Goal: Find specific page/section: Find specific page/section

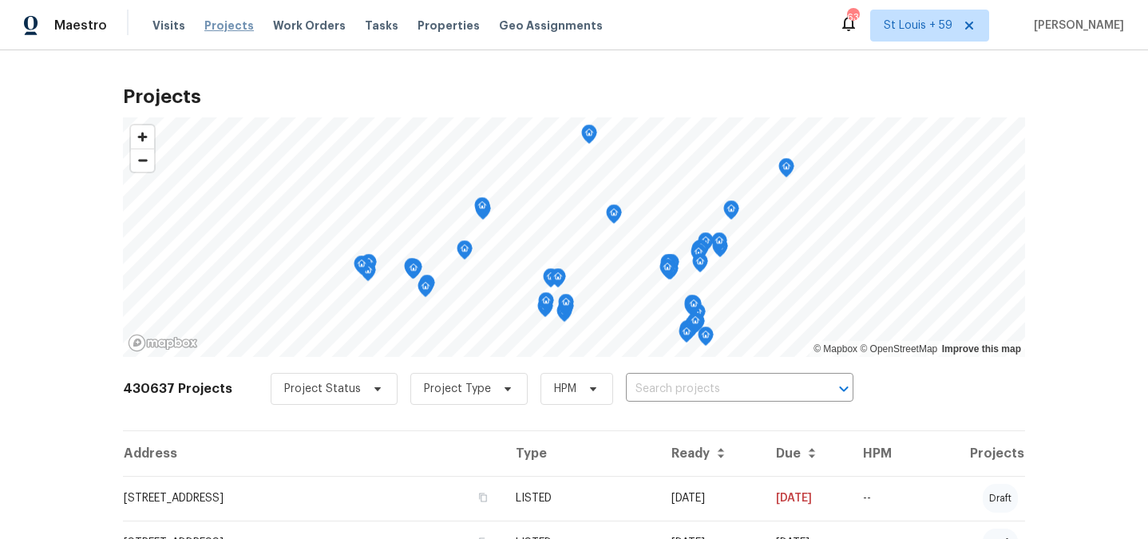
click at [214, 30] on span "Projects" at bounding box center [228, 26] width 49 height 16
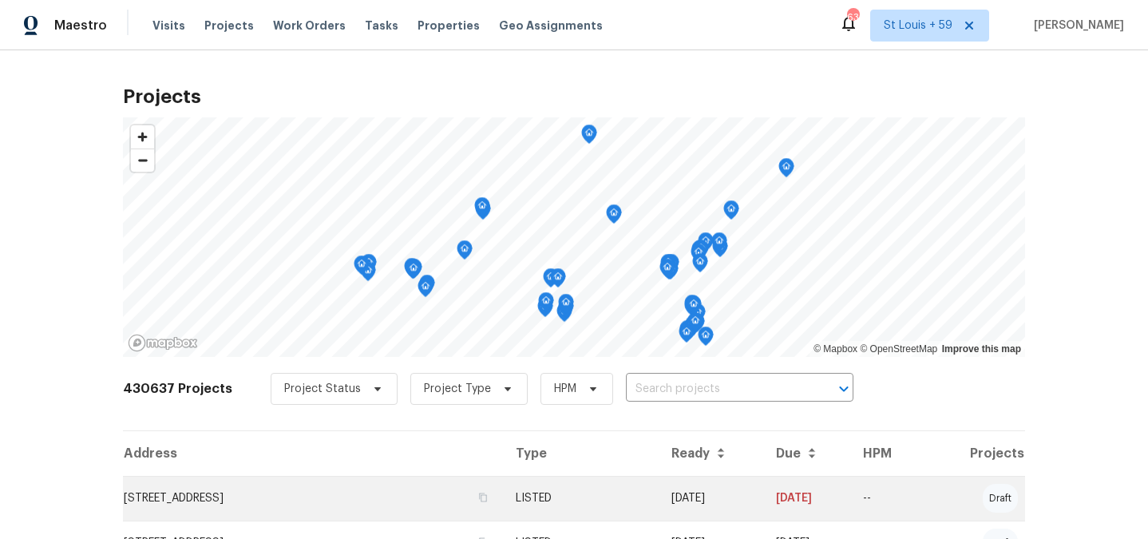
click at [262, 505] on td "[STREET_ADDRESS]" at bounding box center [313, 498] width 380 height 45
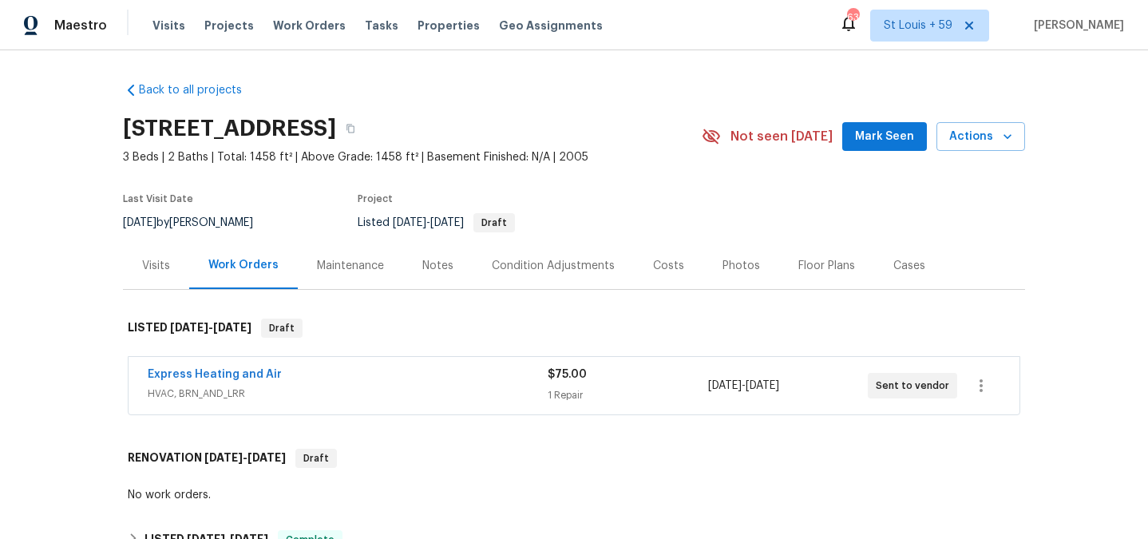
click at [315, 274] on div "Maintenance" at bounding box center [350, 265] width 105 height 47
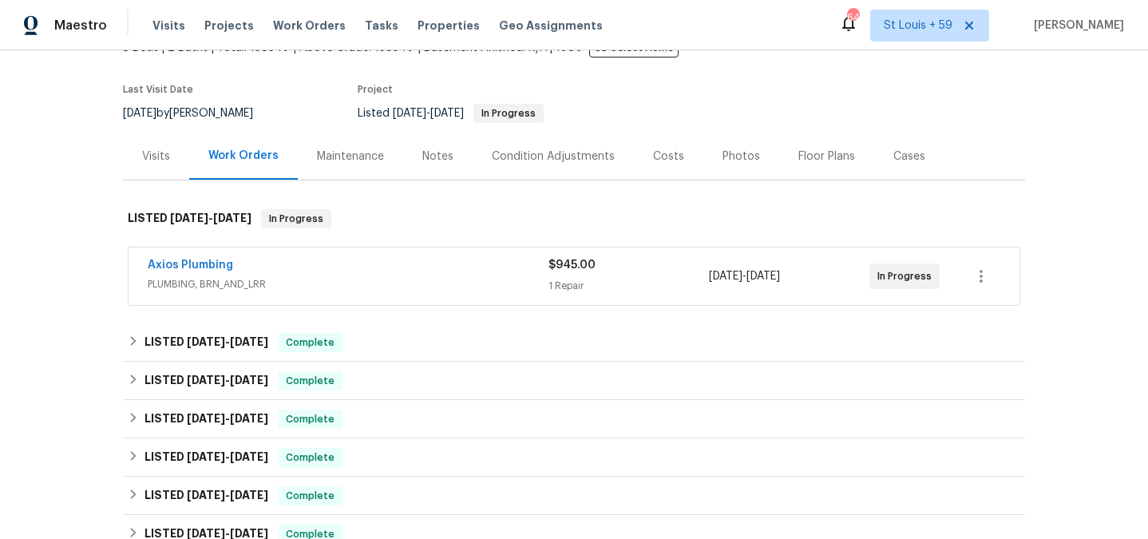
scroll to position [128, 0]
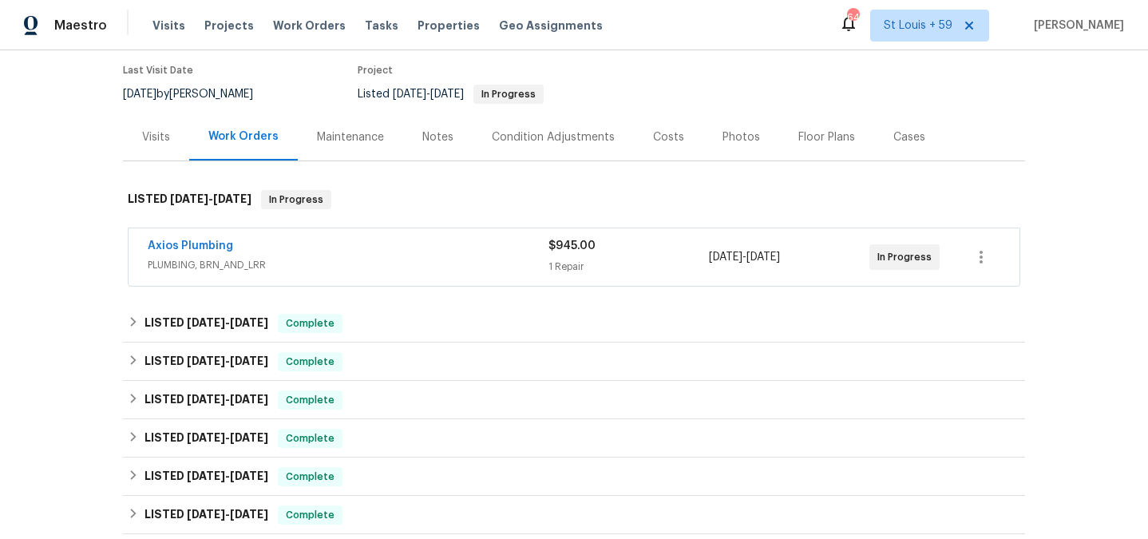
click at [335, 136] on div "Maintenance" at bounding box center [350, 137] width 67 height 16
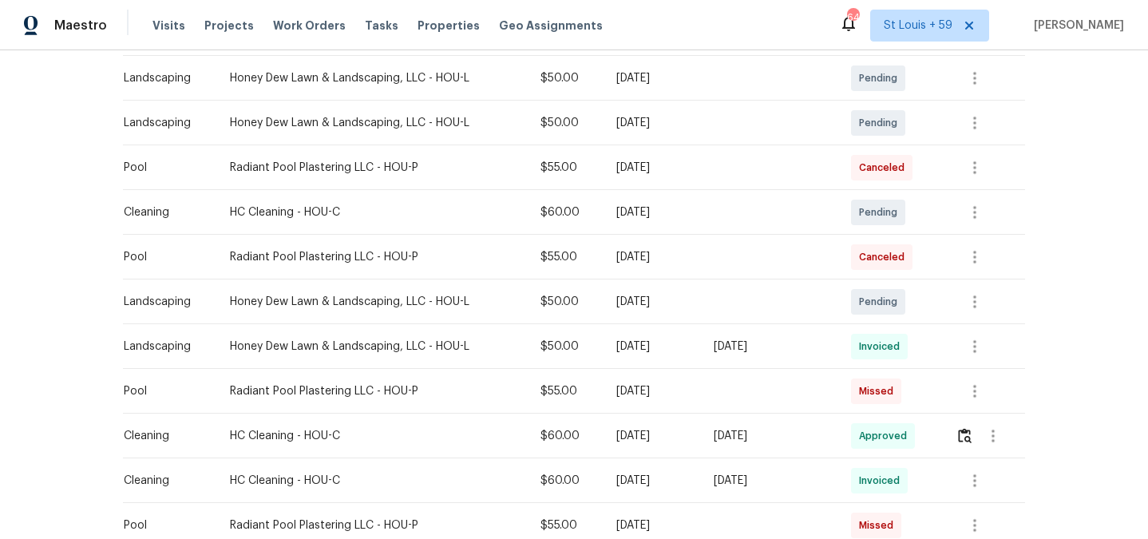
scroll to position [348, 0]
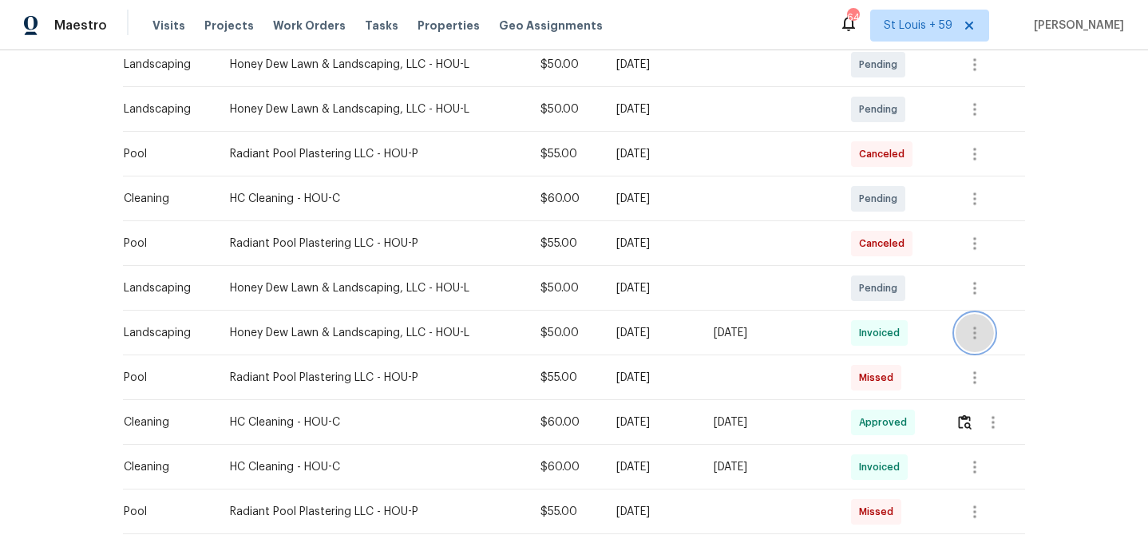
click at [972, 335] on icon "button" at bounding box center [974, 332] width 19 height 19
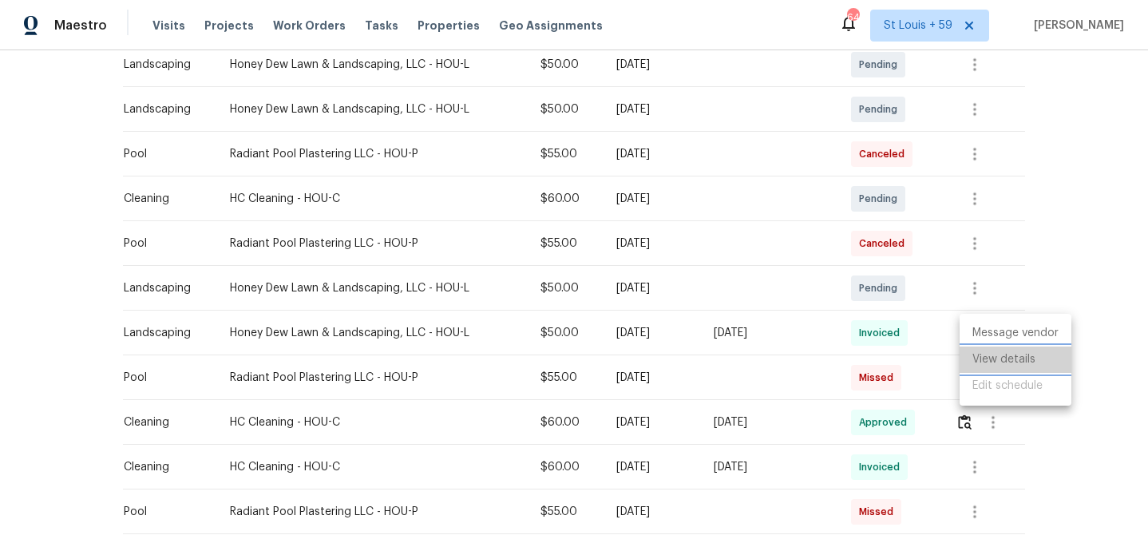
click at [1015, 363] on li "View details" at bounding box center [1015, 359] width 112 height 26
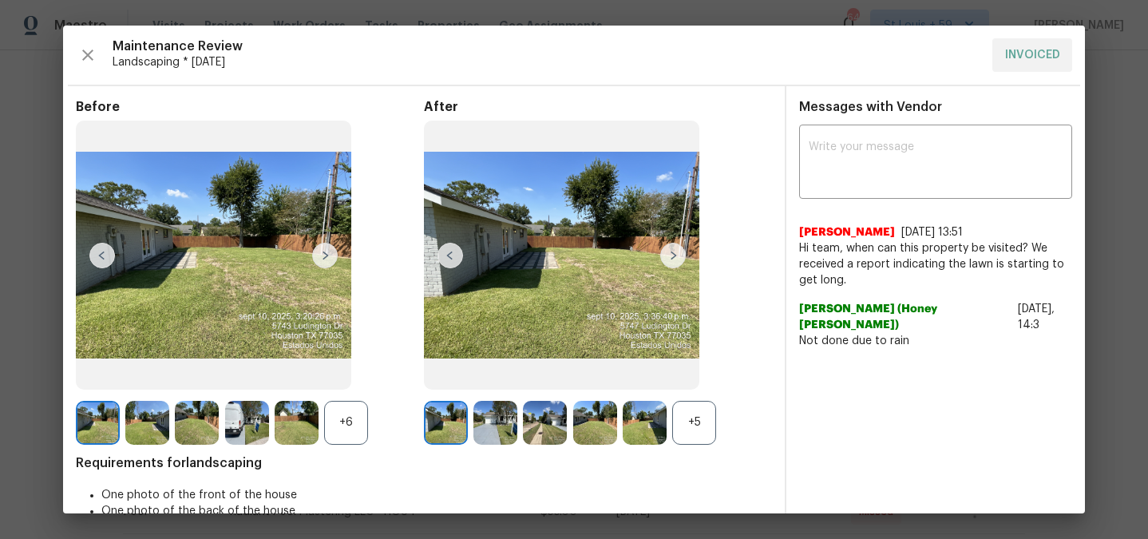
scroll to position [44, 0]
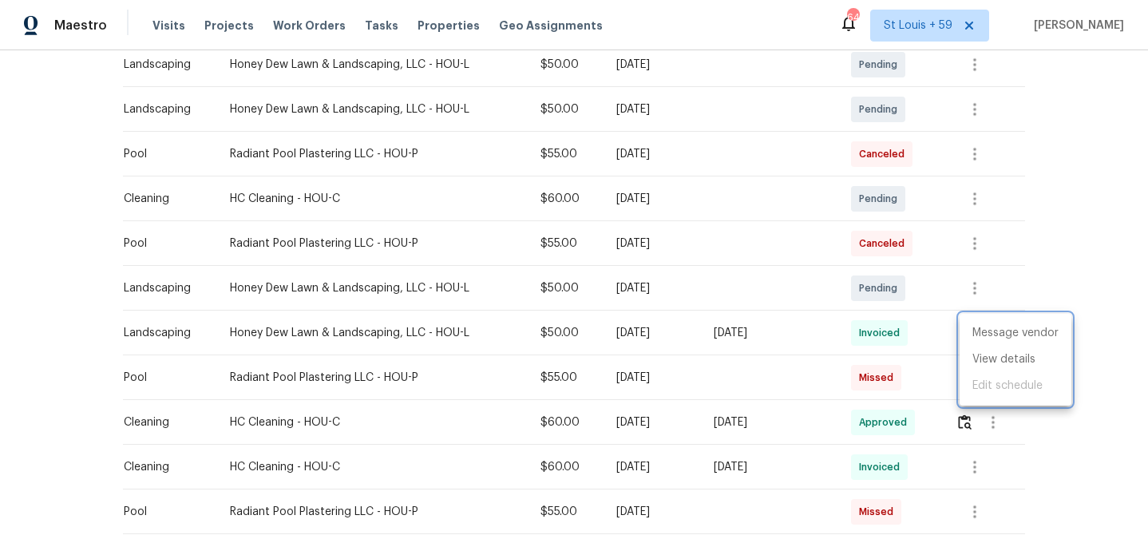
click at [1123, 253] on div at bounding box center [574, 269] width 1148 height 539
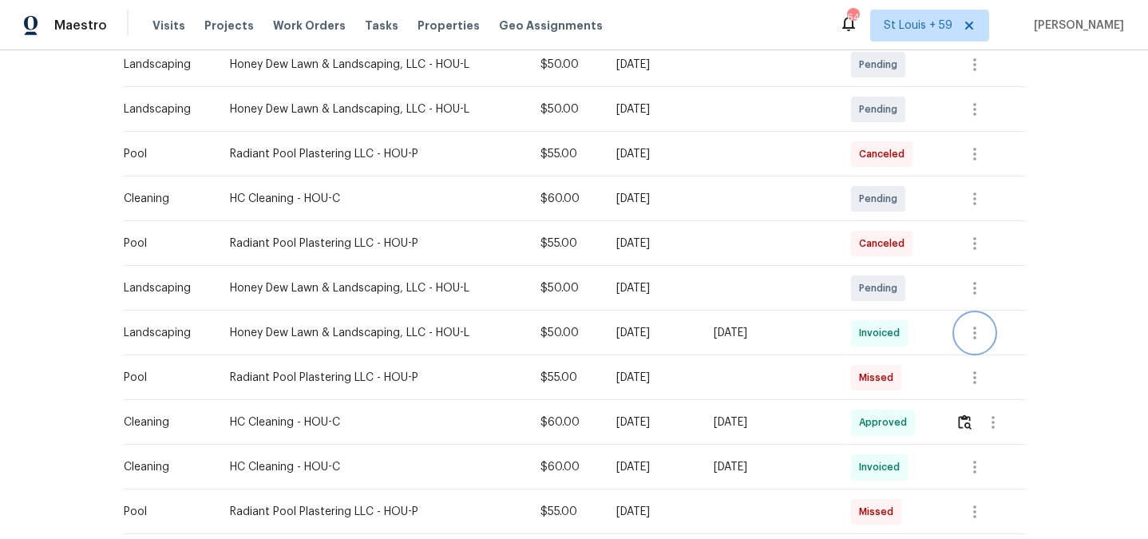
scroll to position [423, 0]
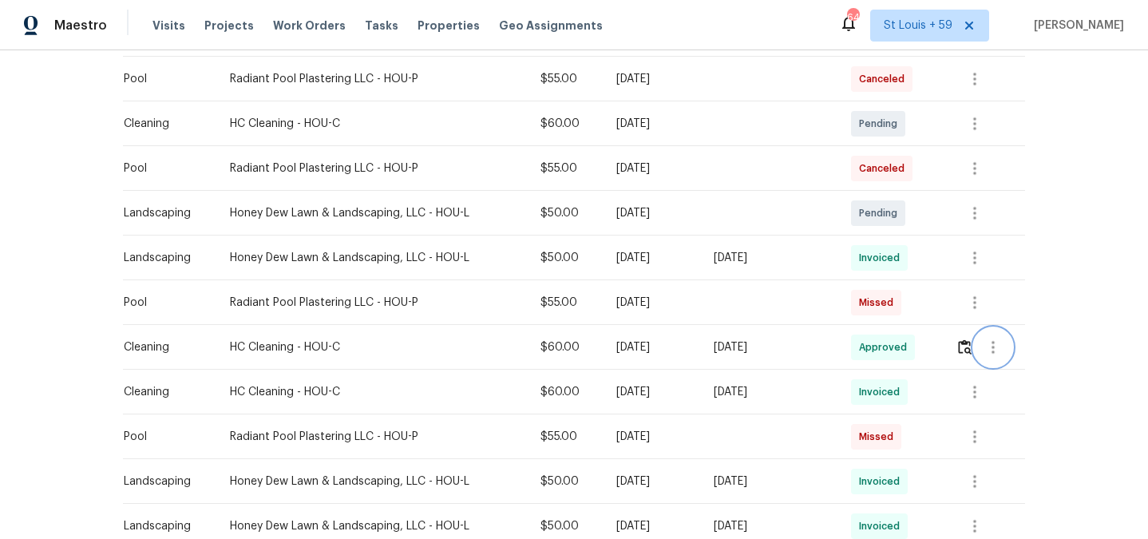
click at [994, 346] on icon "button" at bounding box center [992, 347] width 3 height 13
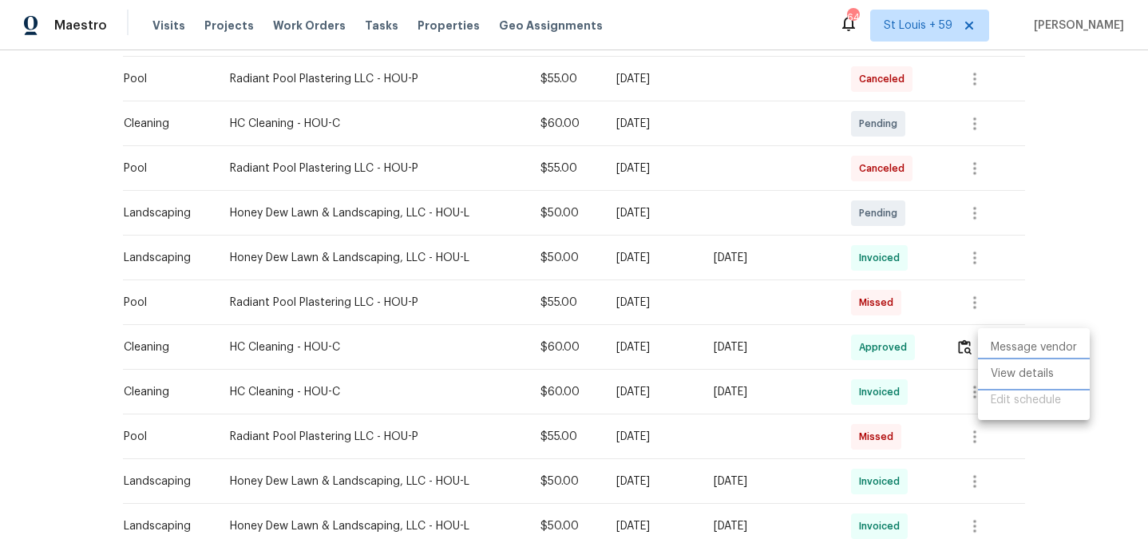
click at [1003, 366] on li "View details" at bounding box center [1034, 374] width 112 height 26
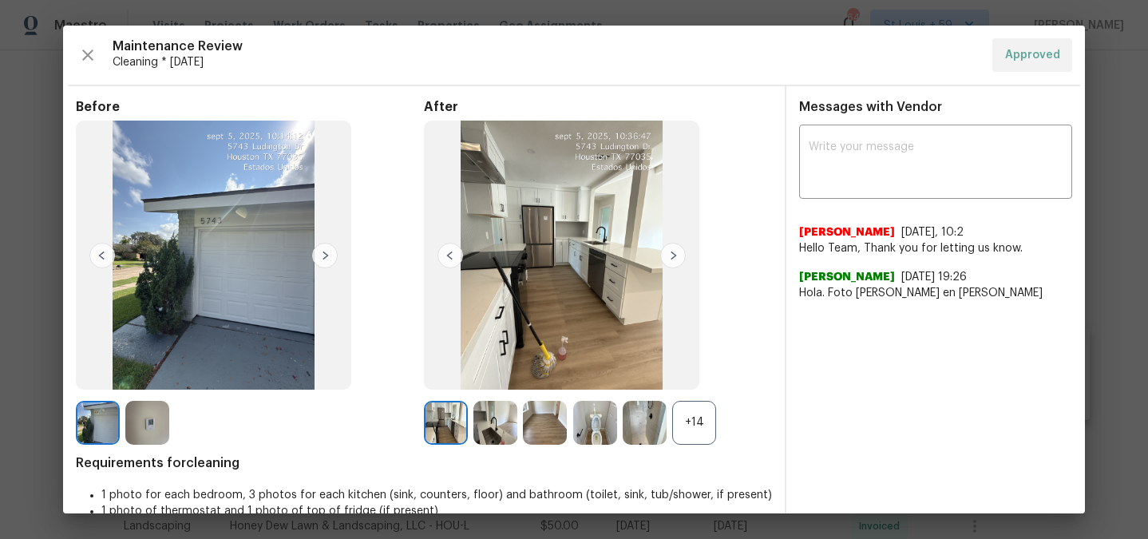
scroll to position [28, 0]
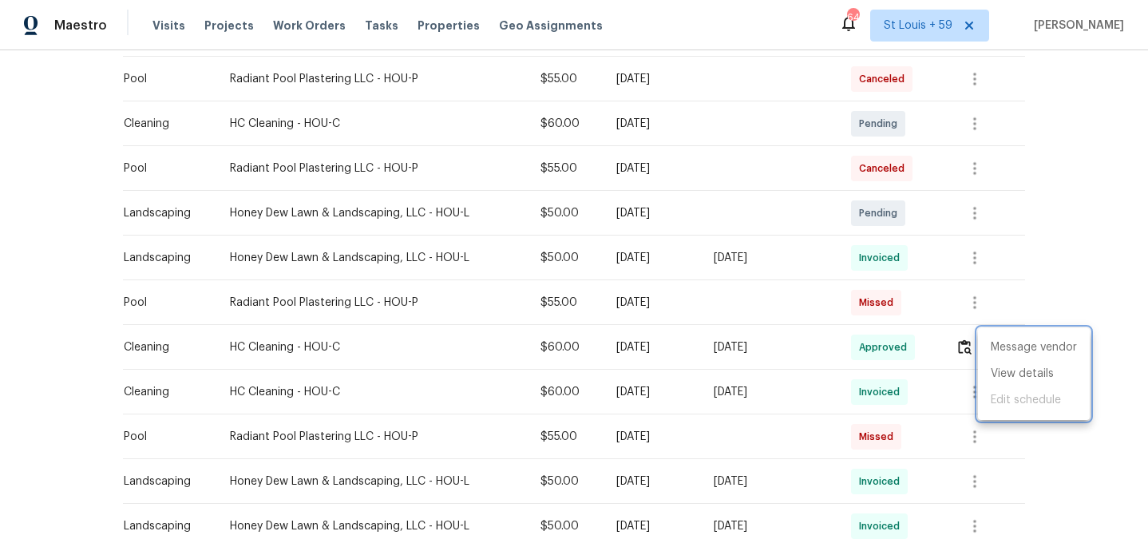
click at [931, 346] on div at bounding box center [574, 269] width 1148 height 539
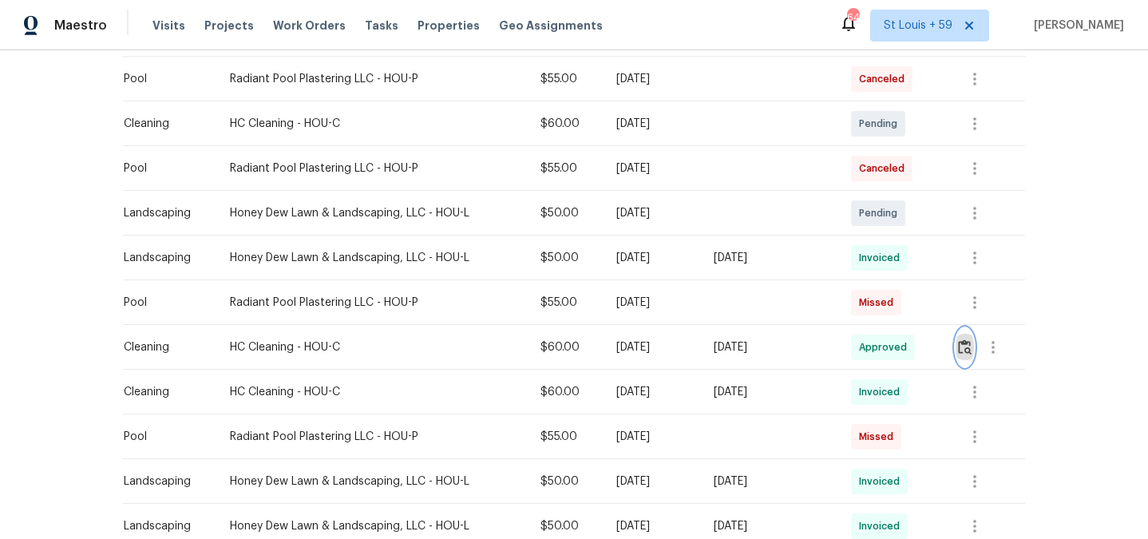
click at [969, 349] on img "button" at bounding box center [965, 346] width 14 height 15
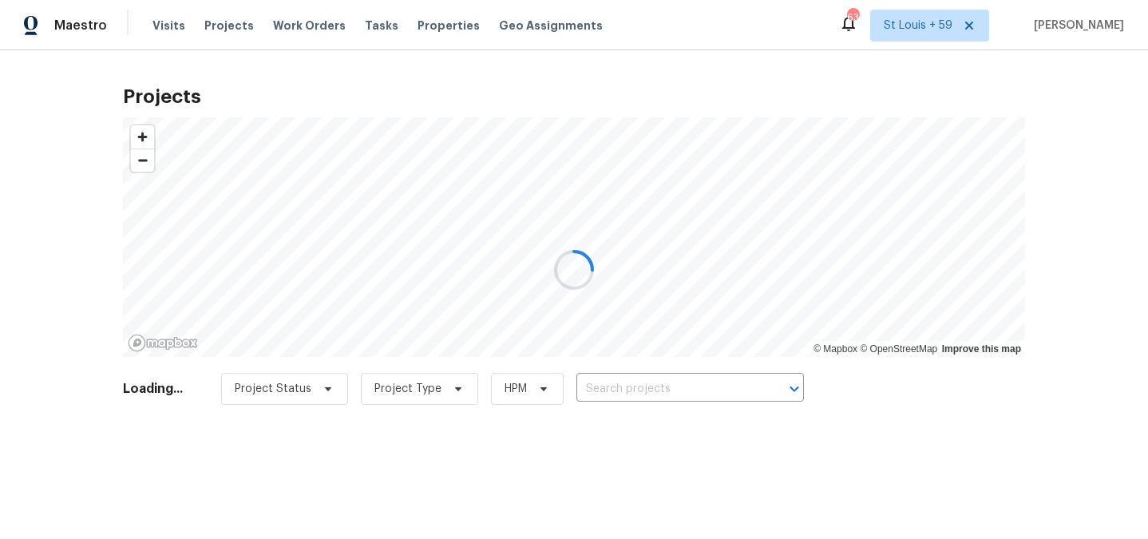
click at [618, 385] on div at bounding box center [574, 269] width 1148 height 539
click at [619, 384] on div at bounding box center [574, 269] width 1148 height 539
click at [619, 383] on div at bounding box center [574, 269] width 1148 height 539
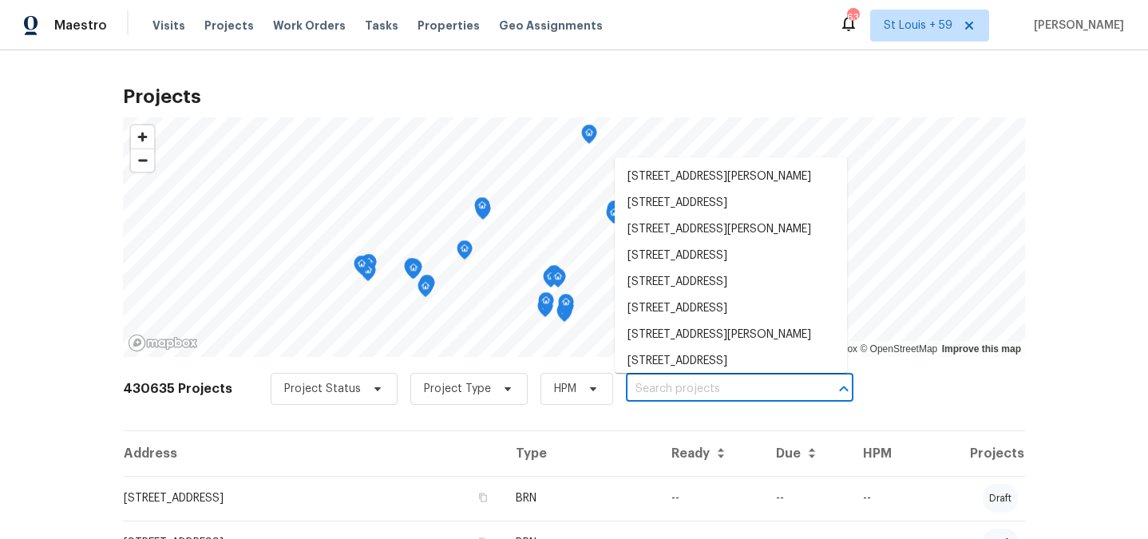
click at [626, 383] on input "text" at bounding box center [717, 389] width 183 height 25
paste input "13106 W Calavar Rd, Surprise, AZ 85379"
type input "13106 W Calavar Rd, Surprise, AZ 85379"
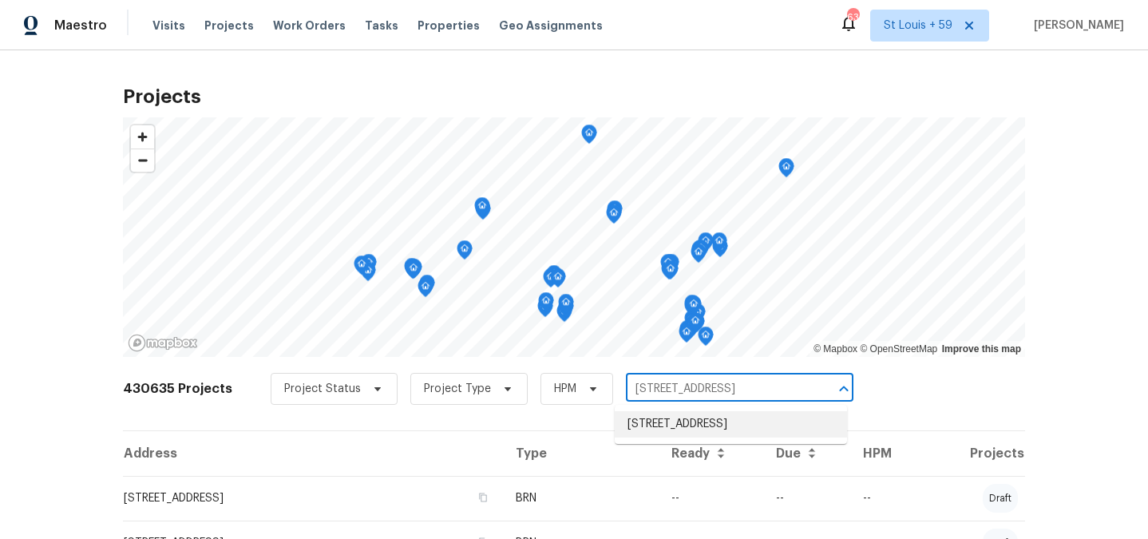
click at [692, 434] on li "13106 W Calavar Rd, Surprise, AZ 85379" at bounding box center [731, 424] width 232 height 26
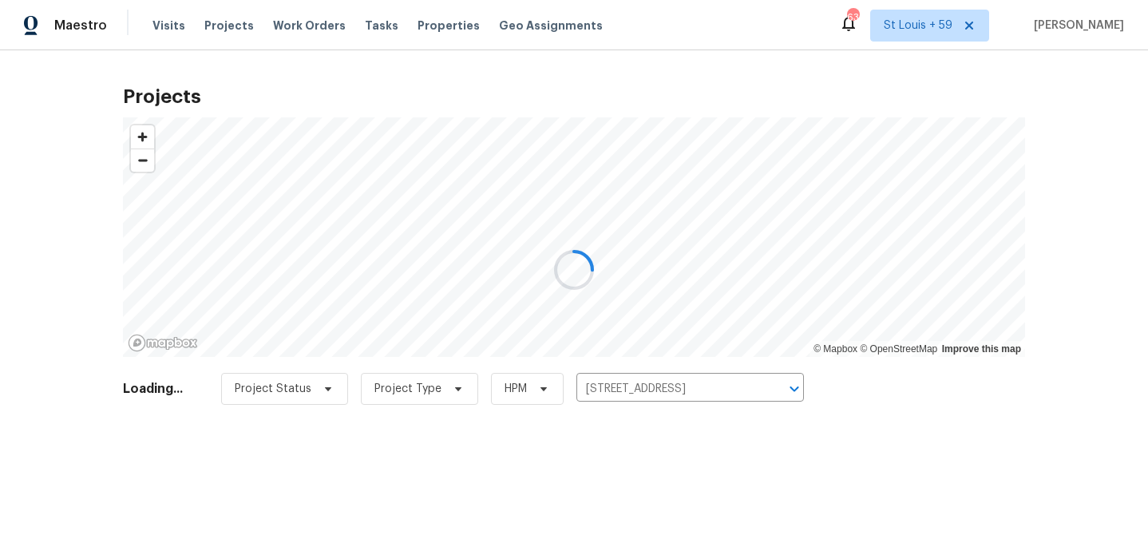
click at [52, 330] on div at bounding box center [574, 269] width 1148 height 539
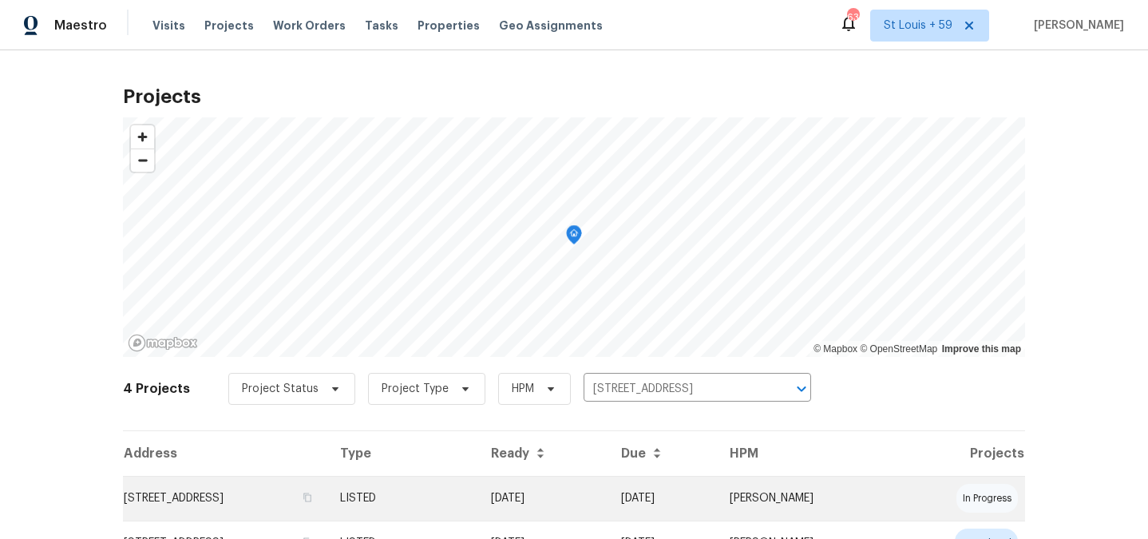
click at [234, 502] on td "13106 W Calavar Rd, Surprise, AZ 85379" at bounding box center [225, 498] width 204 height 45
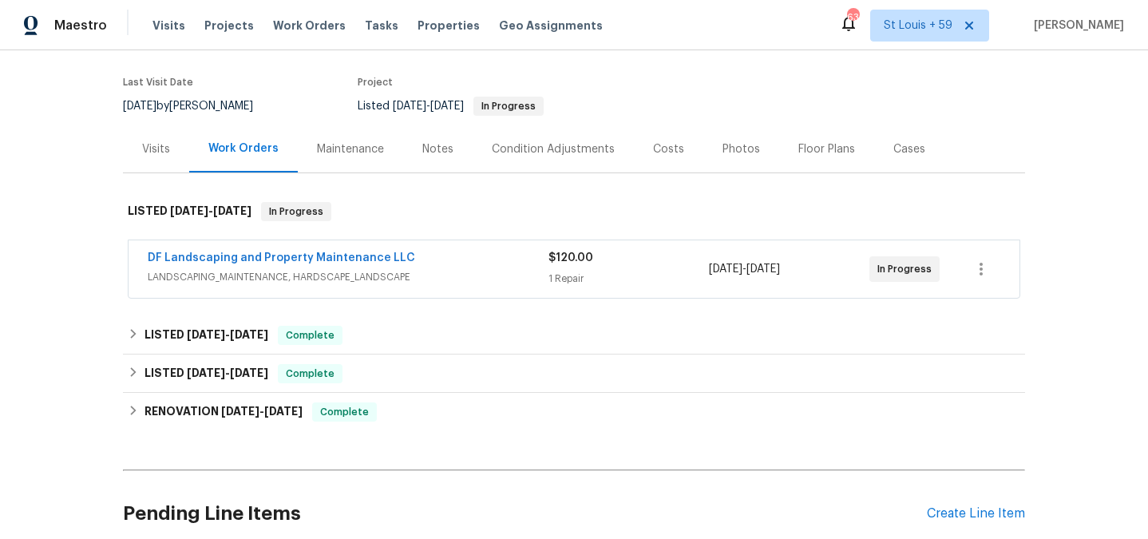
scroll to position [136, 0]
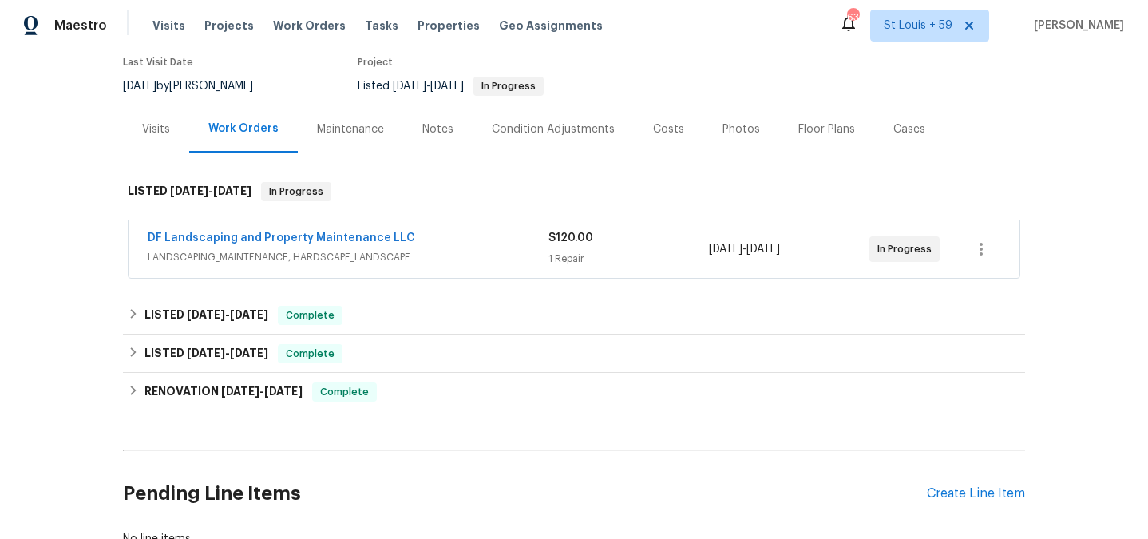
click at [154, 132] on div "Visits" at bounding box center [156, 129] width 28 height 16
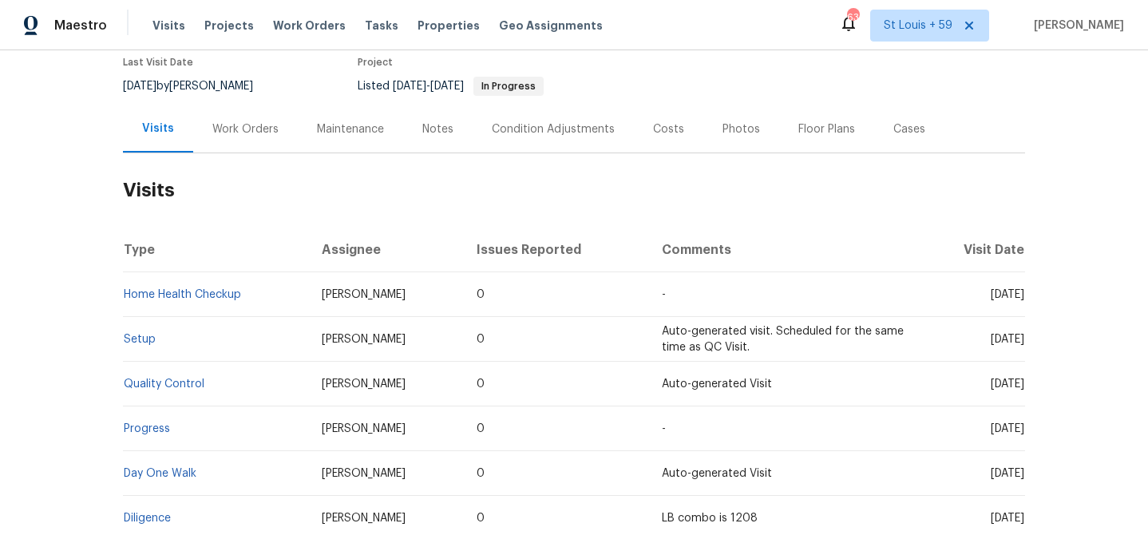
scroll to position [247, 0]
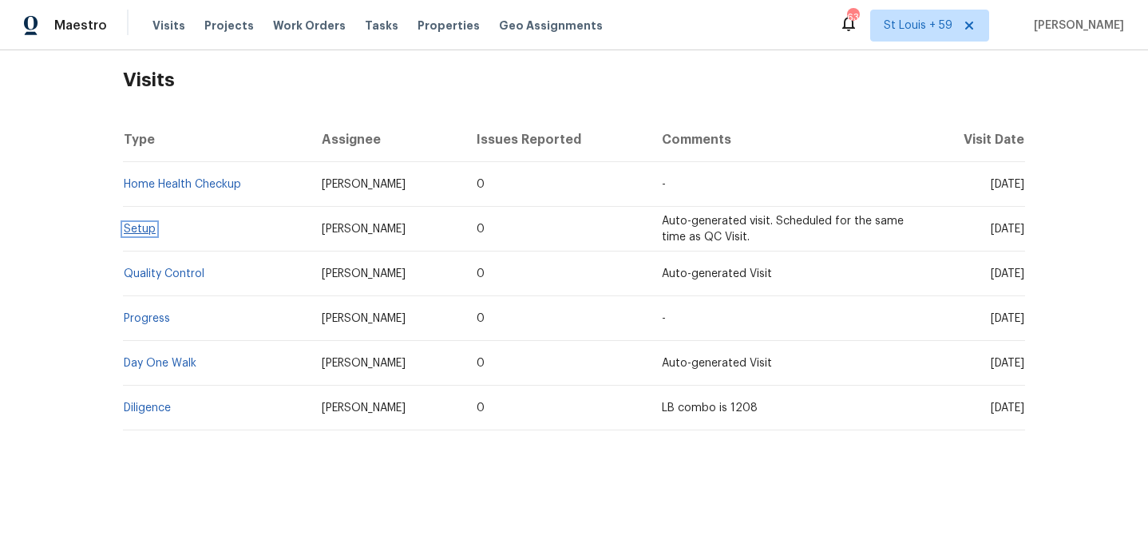
click at [140, 227] on link "Setup" at bounding box center [140, 228] width 32 height 11
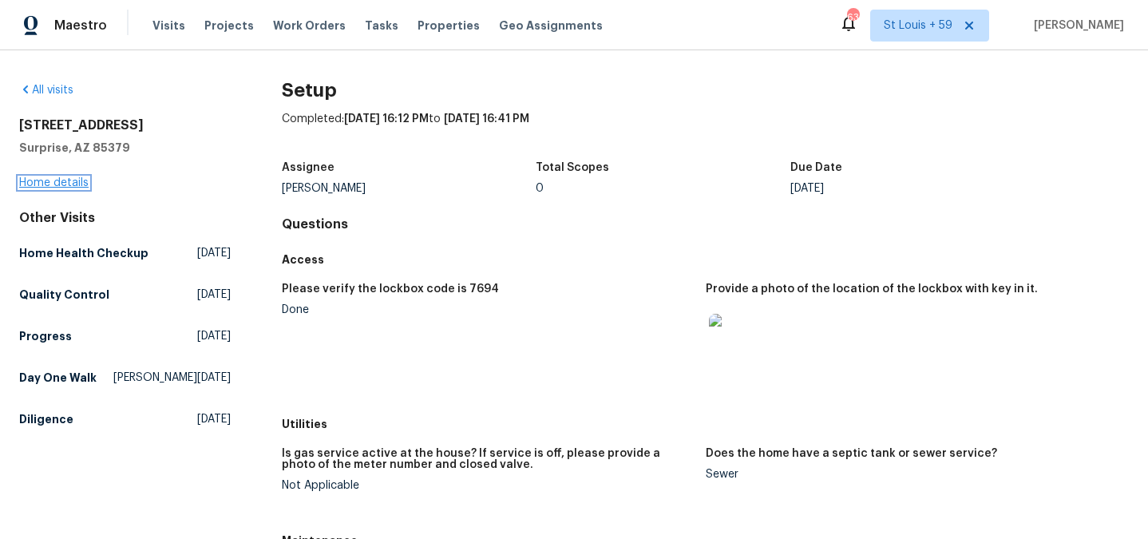
click at [65, 187] on link "Home details" at bounding box center [53, 182] width 69 height 11
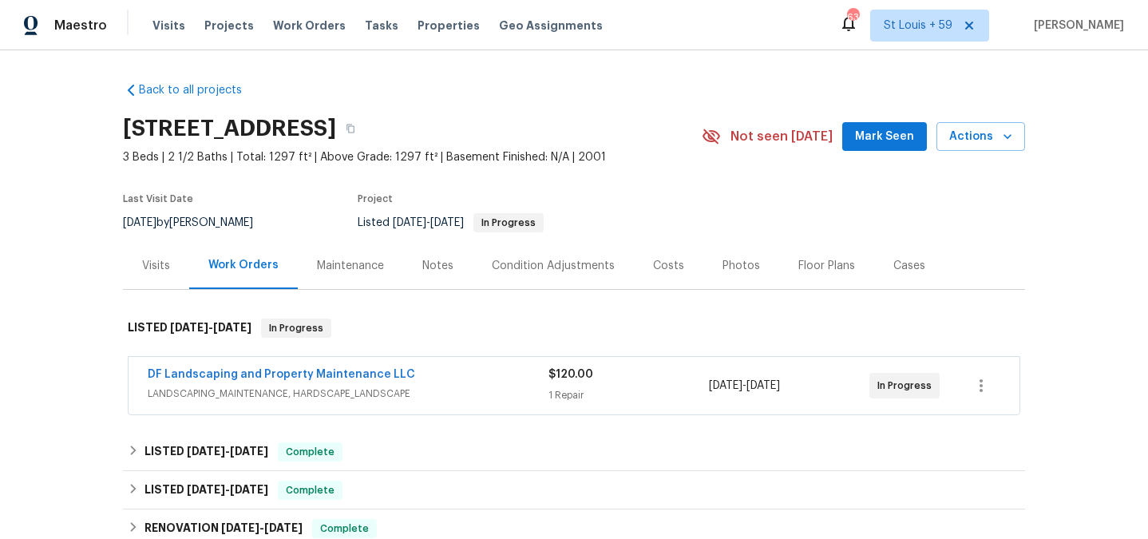
click at [424, 267] on div "Notes" at bounding box center [437, 266] width 31 height 16
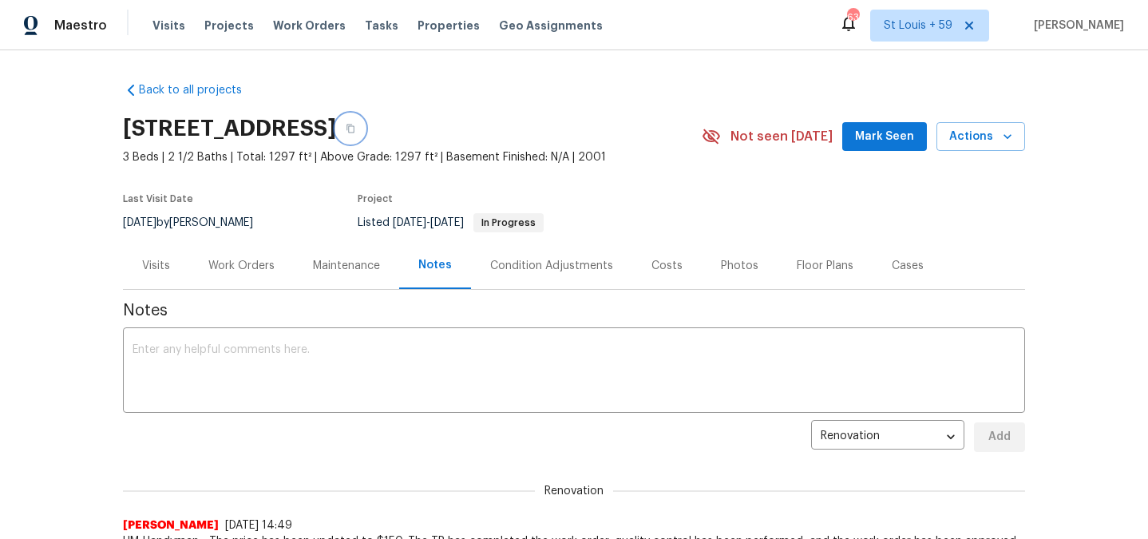
click at [355, 126] on icon "button" at bounding box center [351, 129] width 10 height 10
